Goal: Task Accomplishment & Management: Use online tool/utility

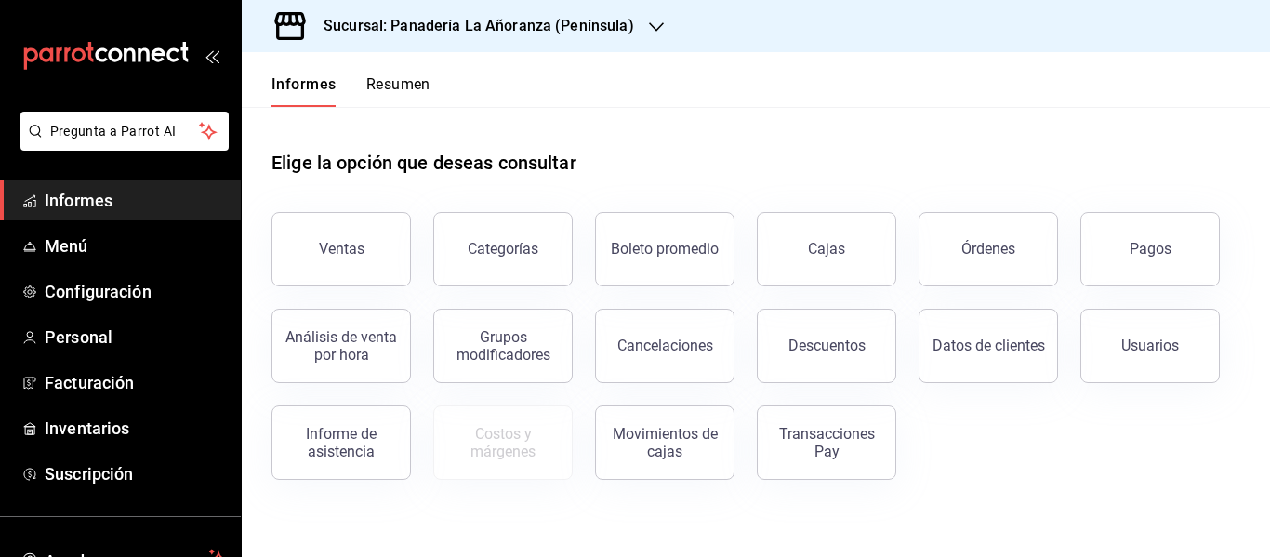
click at [649, 23] on icon "button" at bounding box center [656, 27] width 15 height 15
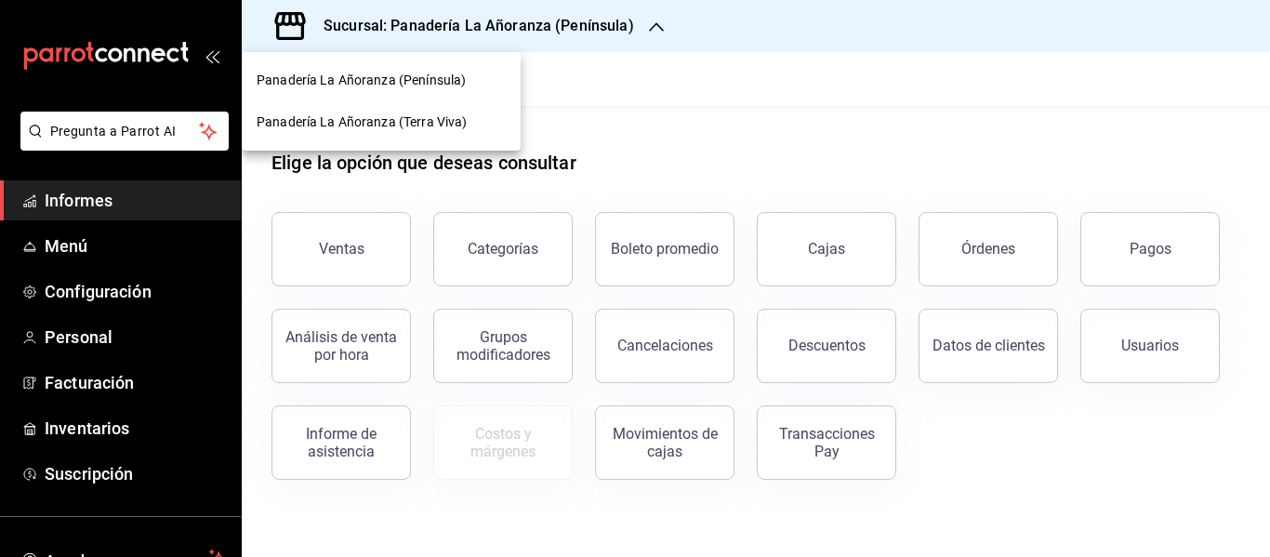
click at [445, 113] on span "Panadería La Añoranza (Terra Viva)" at bounding box center [362, 123] width 210 height 20
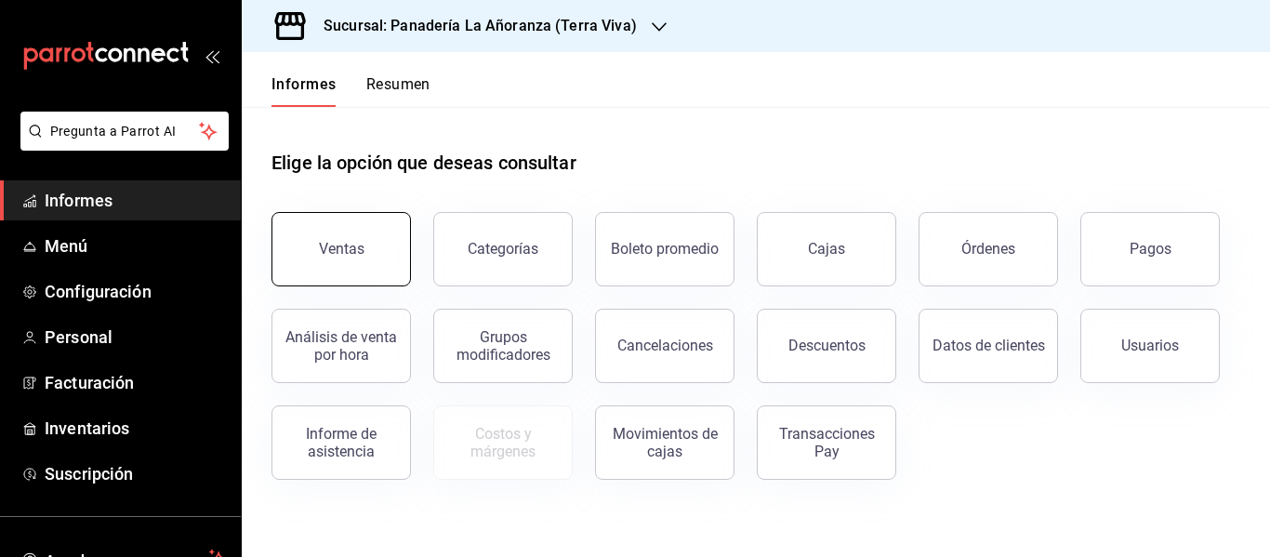
click at [352, 246] on font "Ventas" at bounding box center [342, 249] width 46 height 18
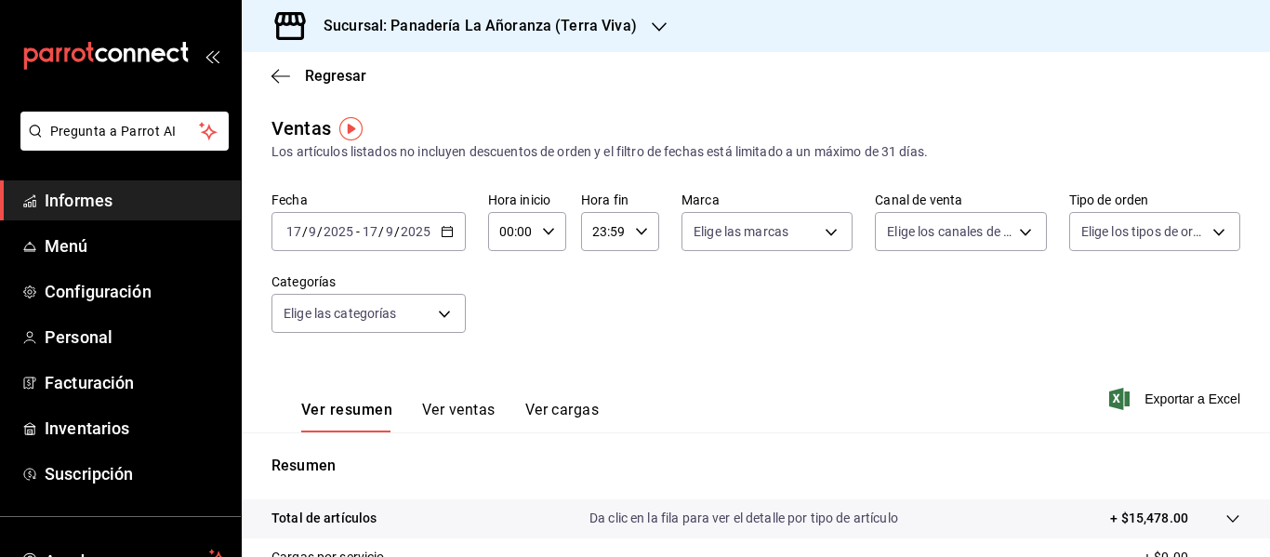
click at [450, 405] on font "Ver ventas" at bounding box center [458, 410] width 73 height 18
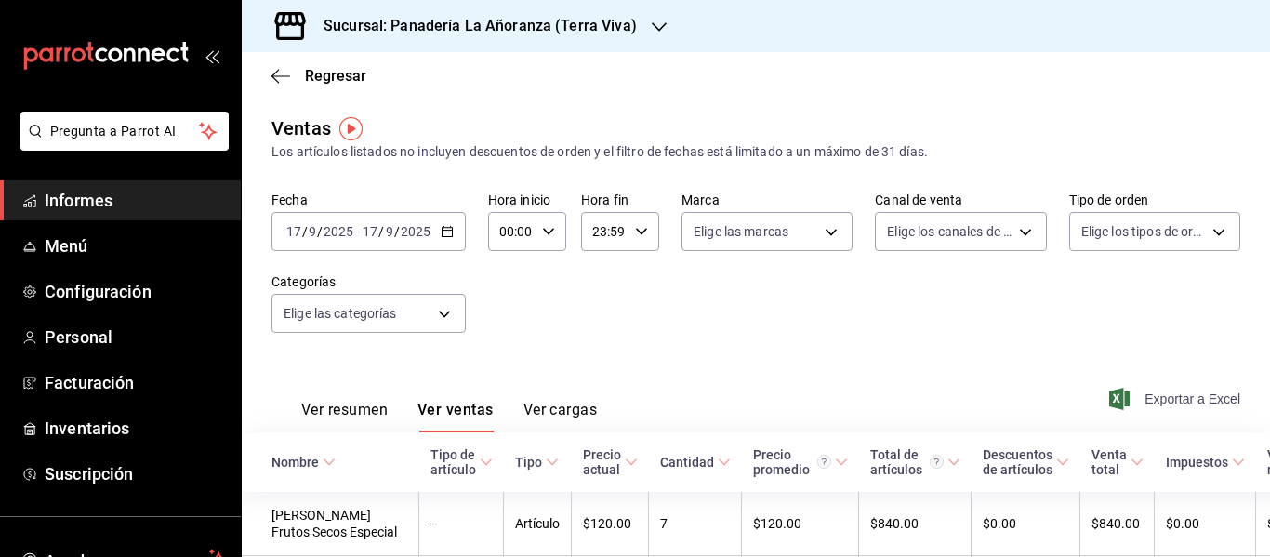
click at [1160, 398] on font "Exportar a Excel" at bounding box center [1193, 399] width 96 height 15
click at [653, 35] on div at bounding box center [659, 27] width 15 height 20
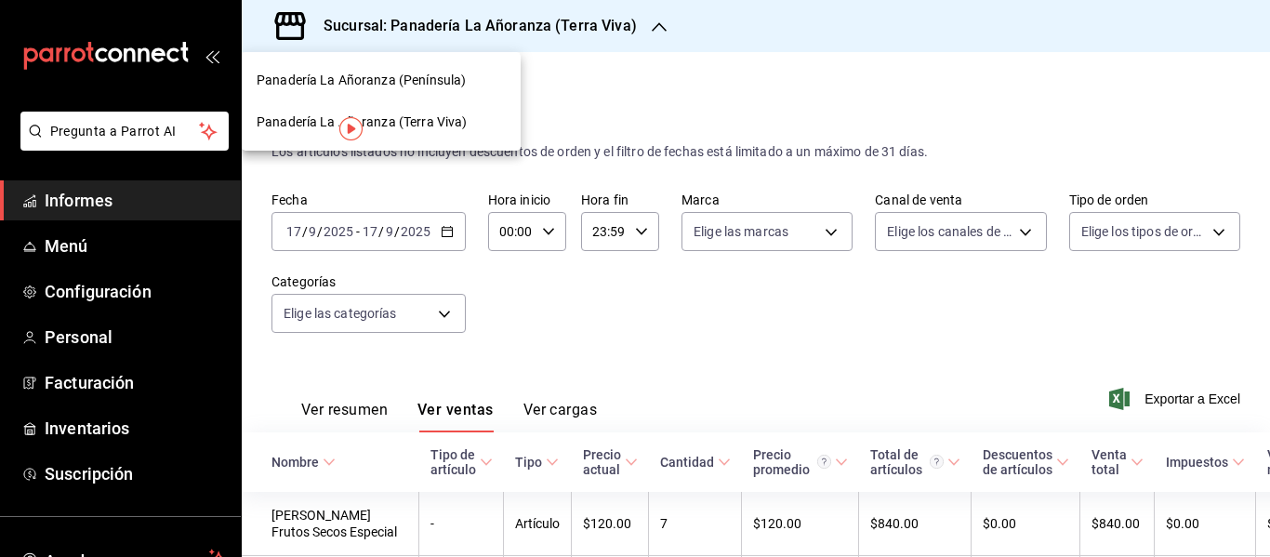
click at [441, 78] on font "Panadería La Añoranza (Península)" at bounding box center [361, 80] width 209 height 15
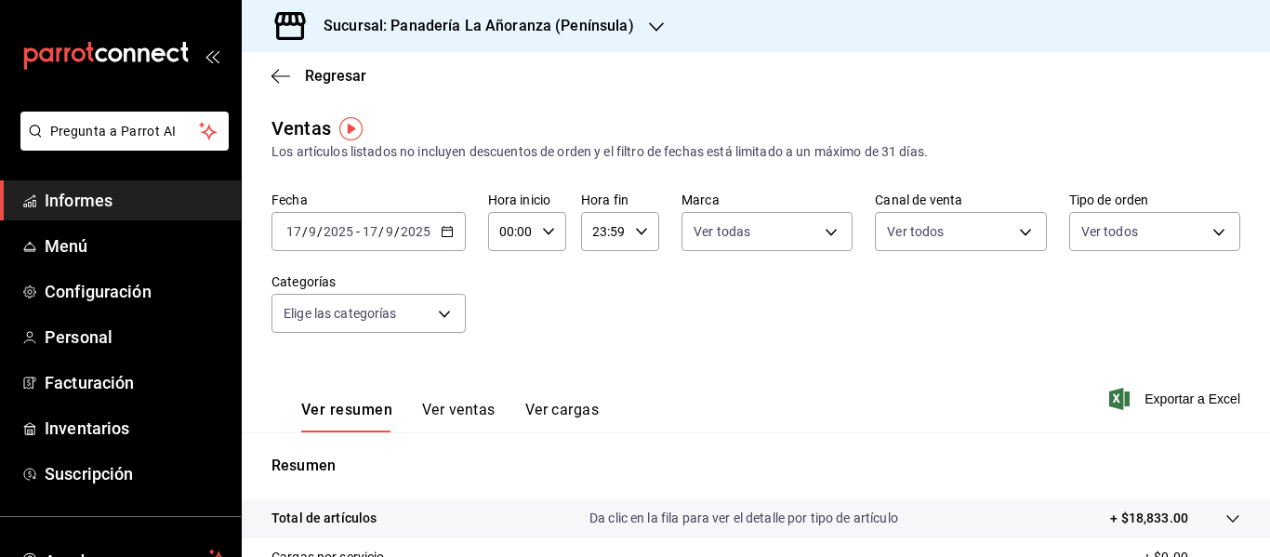
click at [465, 404] on font "Ver ventas" at bounding box center [458, 410] width 73 height 18
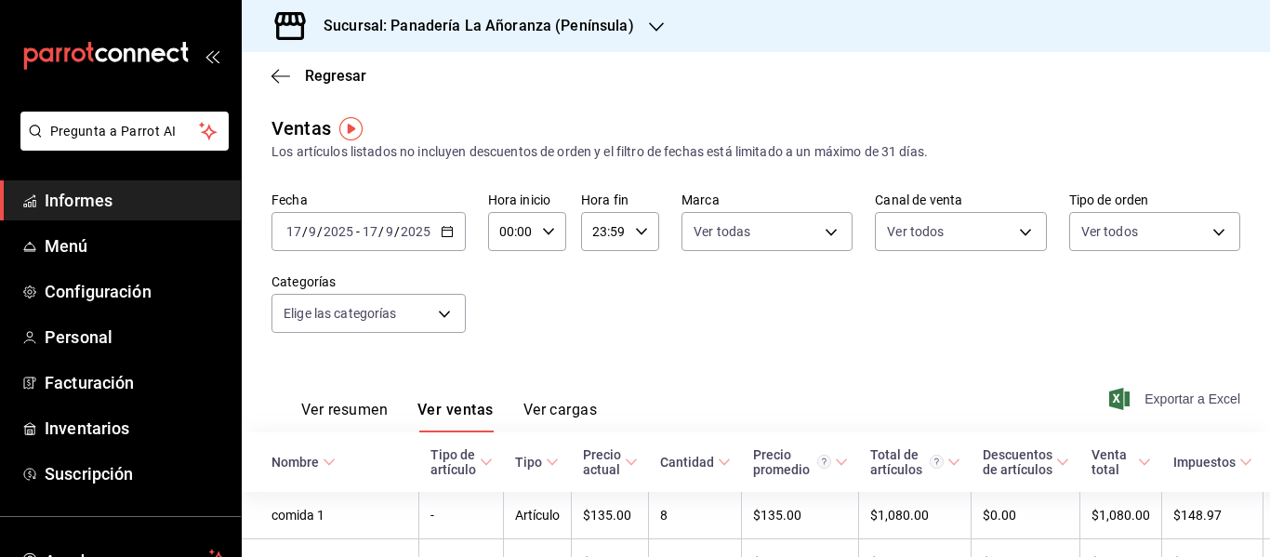
click at [1162, 399] on font "Exportar a Excel" at bounding box center [1193, 399] width 96 height 15
